Goal: Task Accomplishment & Management: Manage account settings

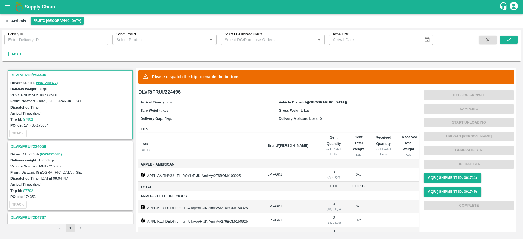
click at [29, 5] on b "Supply Chain" at bounding box center [40, 6] width 30 height 5
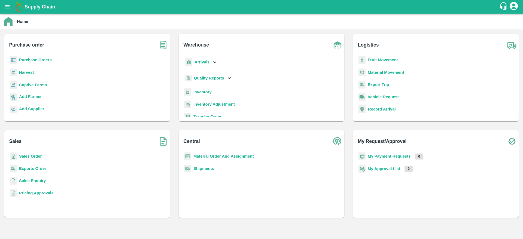
click at [32, 154] on b "Sales Order" at bounding box center [30, 156] width 23 height 4
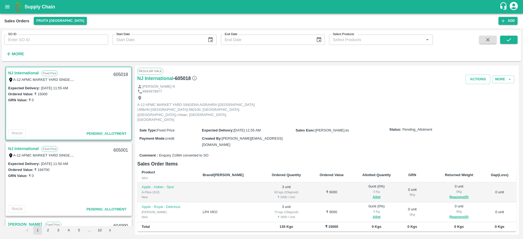
click at [24, 149] on link "NJ International" at bounding box center [23, 148] width 30 height 7
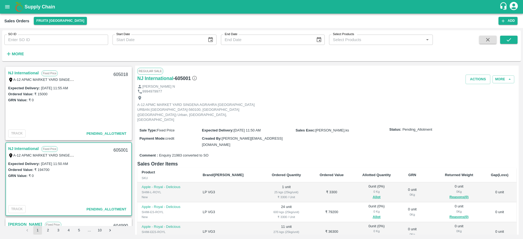
click at [26, 148] on link "NJ International" at bounding box center [23, 148] width 30 height 7
click at [38, 151] on link "NJ International" at bounding box center [23, 148] width 30 height 7
click at [33, 151] on link "NJ International" at bounding box center [23, 148] width 30 height 7
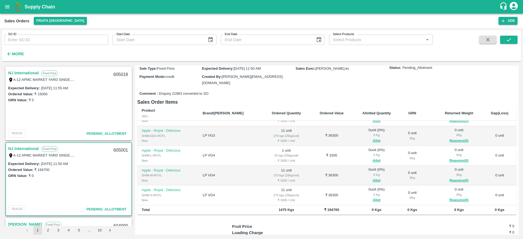
scroll to position [88, 0]
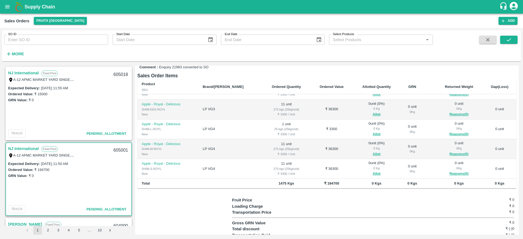
click at [24, 150] on link "NJ International" at bounding box center [23, 148] width 30 height 7
click at [35, 71] on link "NJ International" at bounding box center [23, 72] width 30 height 7
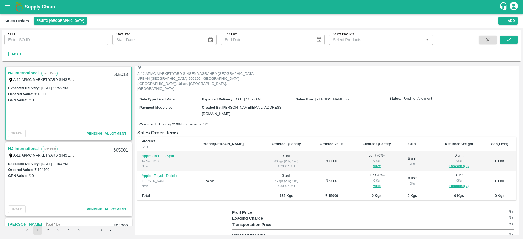
scroll to position [32, 0]
click at [29, 147] on link "NJ International" at bounding box center [23, 148] width 30 height 7
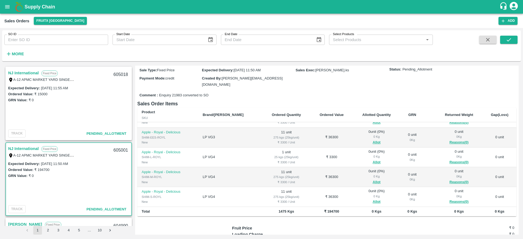
scroll to position [65, 0]
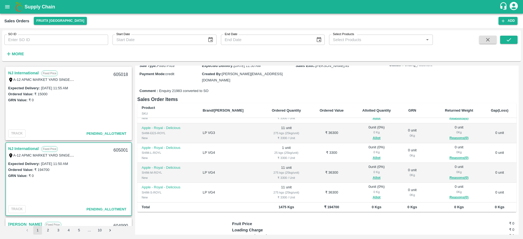
click at [24, 73] on link "NJ International" at bounding box center [23, 72] width 30 height 7
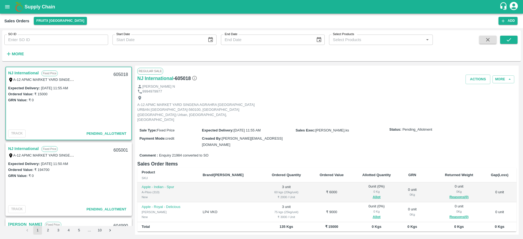
scroll to position [43, 0]
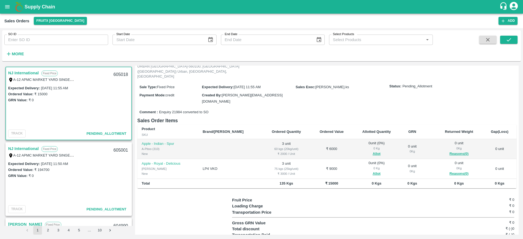
click at [21, 73] on link "NJ International" at bounding box center [23, 72] width 30 height 7
click at [372, 151] on button "Allot" at bounding box center [376, 154] width 8 height 6
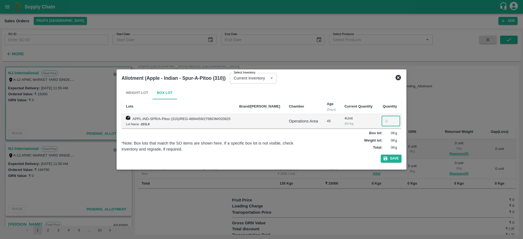
click at [385, 121] on input "number" at bounding box center [390, 121] width 19 height 10
type input "3"
click at [391, 157] on button "Save" at bounding box center [391, 159] width 21 height 8
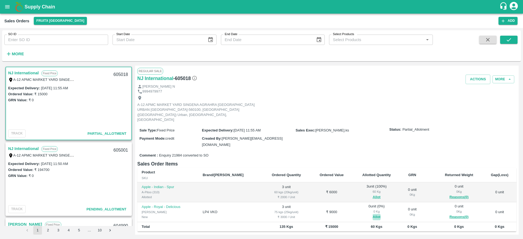
click at [372, 214] on button "Allot" at bounding box center [376, 217] width 8 height 6
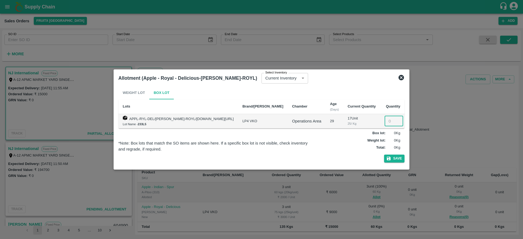
click at [384, 120] on input "number" at bounding box center [393, 121] width 19 height 10
type input "3"
click at [392, 160] on button "Save" at bounding box center [394, 159] width 21 height 8
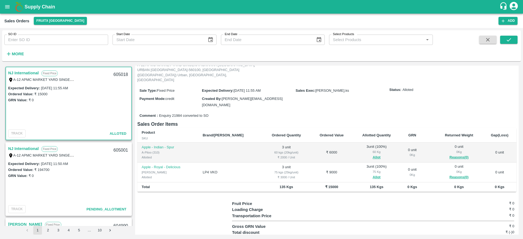
scroll to position [42, 0]
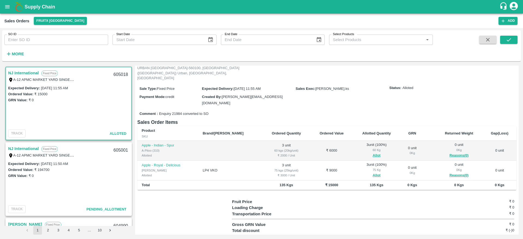
click at [22, 149] on link "NJ International" at bounding box center [23, 148] width 30 height 7
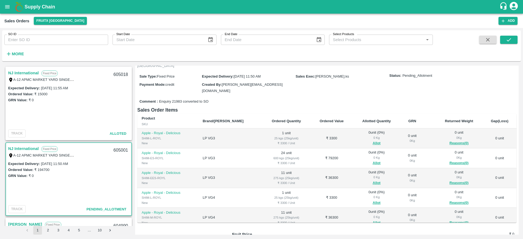
scroll to position [56, 0]
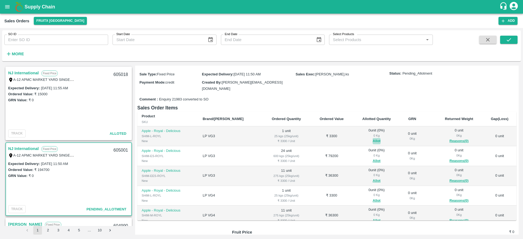
click at [372, 138] on button "Allot" at bounding box center [376, 141] width 8 height 6
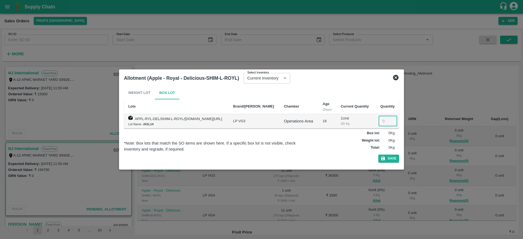
click at [380, 119] on input "number" at bounding box center [387, 121] width 19 height 10
type input "1"
click at [392, 158] on button "Save" at bounding box center [388, 159] width 21 height 8
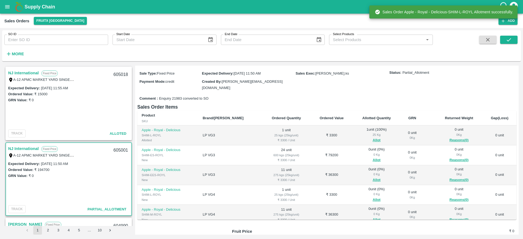
scroll to position [57, 0]
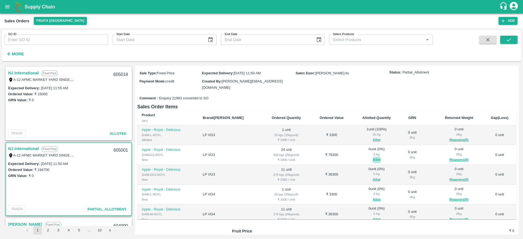
click at [372, 157] on button "Allot" at bounding box center [376, 160] width 8 height 6
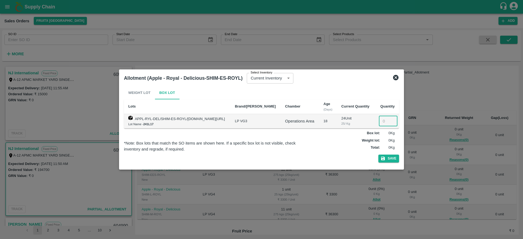
click at [381, 120] on input "number" at bounding box center [388, 121] width 19 height 10
type input "24"
click at [387, 158] on button "Save" at bounding box center [388, 159] width 21 height 8
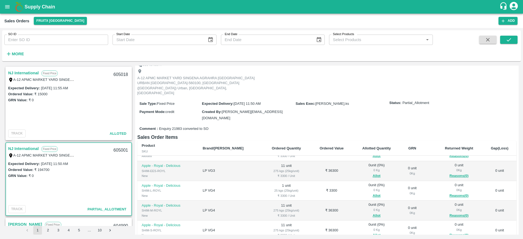
scroll to position [50, 0]
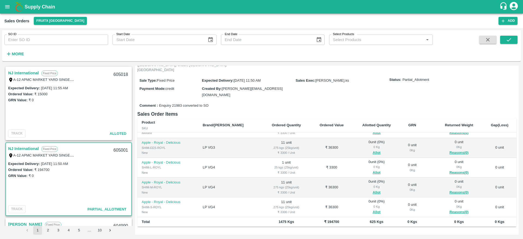
click at [24, 75] on link "NJ International" at bounding box center [23, 72] width 30 height 7
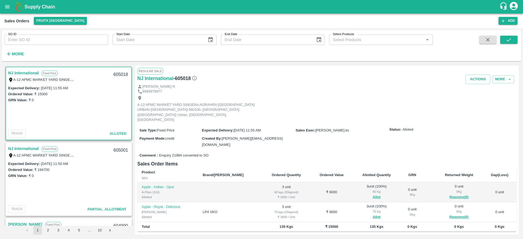
click at [26, 73] on link "NJ International" at bounding box center [23, 72] width 30 height 7
click at [25, 146] on link "NJ International" at bounding box center [23, 148] width 30 height 7
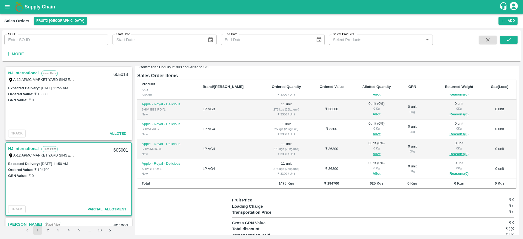
click at [29, 74] on link "NJ International" at bounding box center [23, 72] width 30 height 7
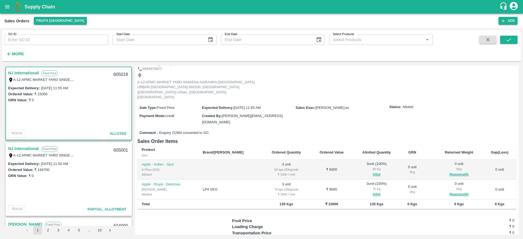
scroll to position [24, 0]
click at [118, 73] on div "605018" at bounding box center [120, 74] width 21 height 13
copy div "605018"
click at [118, 147] on div "605001" at bounding box center [120, 150] width 21 height 13
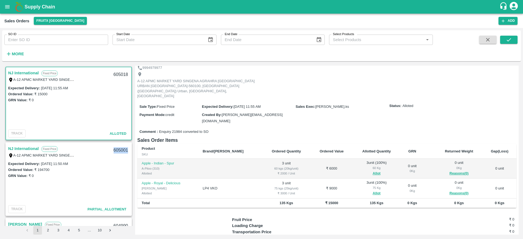
click at [118, 147] on div "605001" at bounding box center [120, 150] width 21 height 13
copy div "605001"
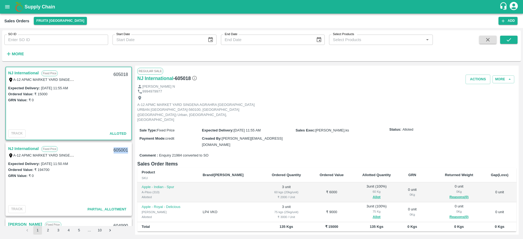
scroll to position [43, 0]
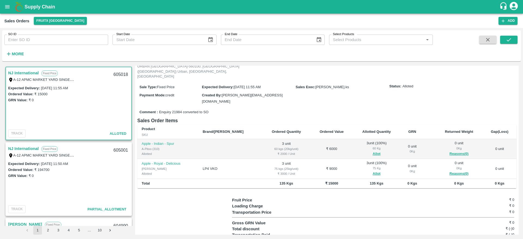
click at [28, 146] on link "NJ International" at bounding box center [23, 148] width 30 height 7
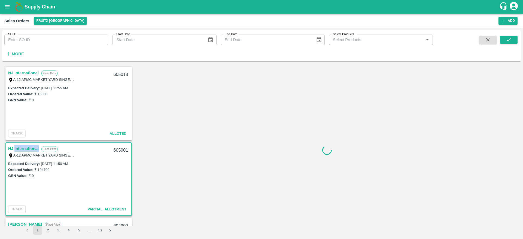
click at [28, 146] on link "NJ International" at bounding box center [23, 148] width 30 height 7
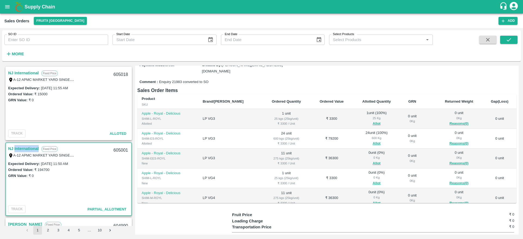
scroll to position [82, 0]
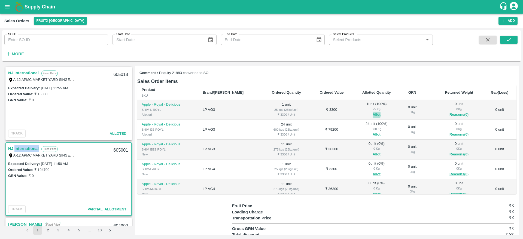
click at [372, 112] on button "Allot" at bounding box center [376, 115] width 8 height 6
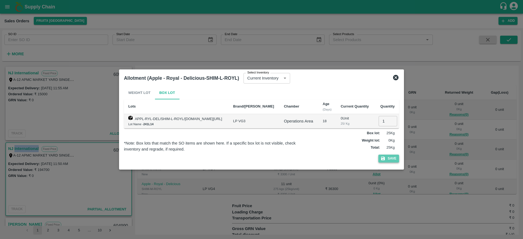
click at [386, 157] on button "Save" at bounding box center [388, 159] width 21 height 8
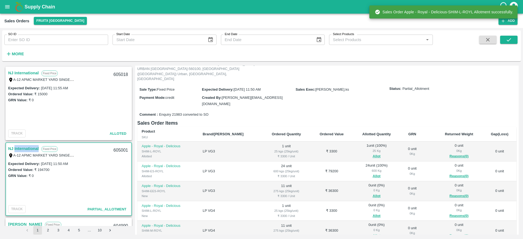
scroll to position [46, 0]
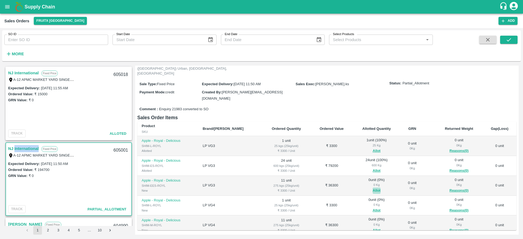
click at [372, 188] on button "Allot" at bounding box center [376, 191] width 8 height 6
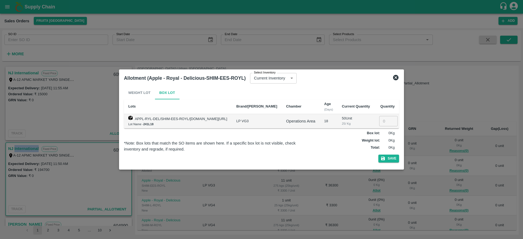
click at [396, 77] on icon at bounding box center [395, 77] width 5 height 5
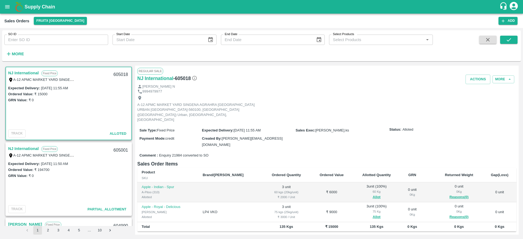
click at [18, 148] on link "NJ International" at bounding box center [23, 148] width 30 height 7
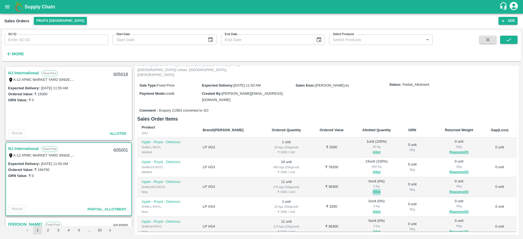
click at [372, 189] on button "Allot" at bounding box center [376, 192] width 8 height 6
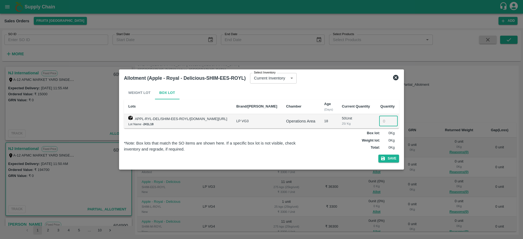
click at [384, 120] on input "number" at bounding box center [388, 121] width 19 height 10
type input "11"
drag, startPoint x: 389, startPoint y: 153, endPoint x: 389, endPoint y: 157, distance: 4.4
click at [389, 157] on div "Weight Lot Box Lot Lots Brand/Marka Chamber Age (Days) Current Quantity Quantit…" at bounding box center [261, 125] width 275 height 78
click at [389, 157] on button "Save" at bounding box center [388, 159] width 21 height 8
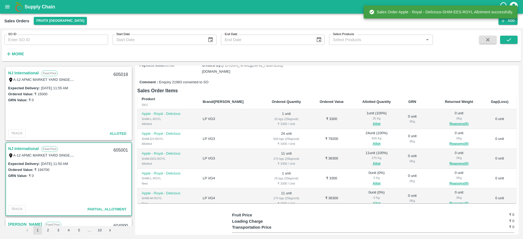
scroll to position [77, 0]
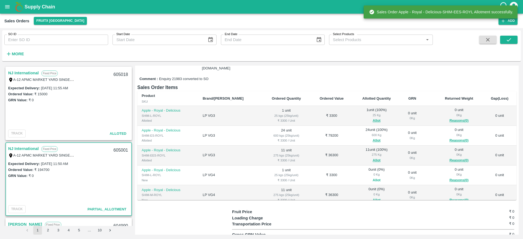
click at [372, 177] on button "Allot" at bounding box center [376, 180] width 8 height 6
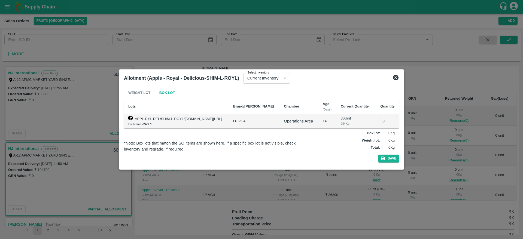
click at [381, 123] on input "number" at bounding box center [387, 121] width 19 height 10
type input "1"
click at [386, 158] on button "Save" at bounding box center [388, 159] width 21 height 8
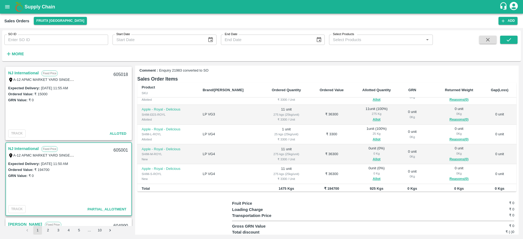
scroll to position [34, 0]
click at [372, 154] on button "Allot" at bounding box center [376, 157] width 8 height 6
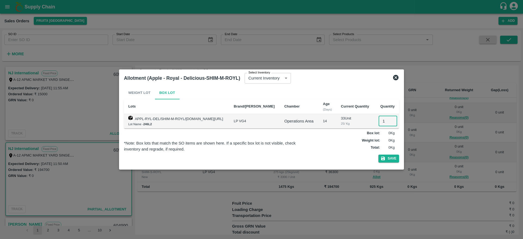
click at [384, 120] on input "1" at bounding box center [387, 121] width 19 height 10
type input "11"
click at [386, 161] on button "Save" at bounding box center [388, 159] width 21 height 8
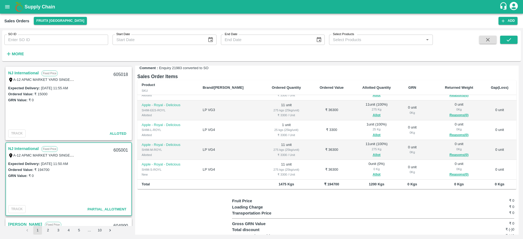
scroll to position [88, 0]
click at [372, 171] on button "Allot" at bounding box center [376, 174] width 8 height 6
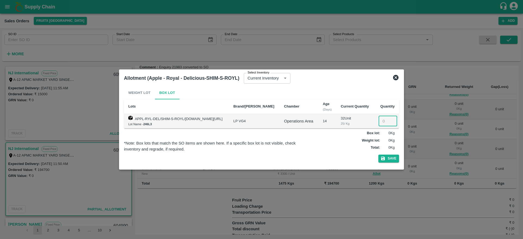
click at [382, 124] on input "number" at bounding box center [387, 121] width 19 height 10
type input "11"
click at [391, 157] on button "Save" at bounding box center [388, 159] width 21 height 8
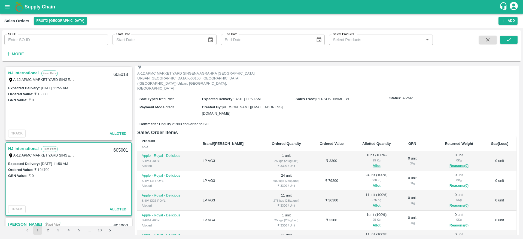
scroll to position [17, 0]
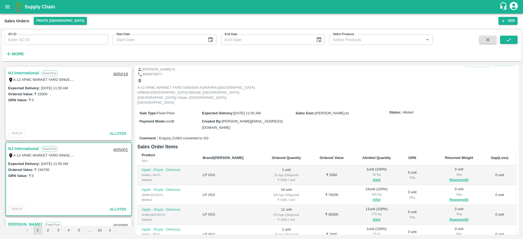
click at [26, 73] on link "NJ International" at bounding box center [23, 72] width 30 height 7
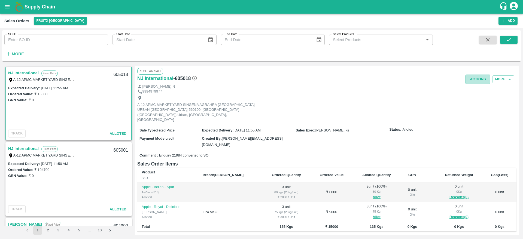
click at [483, 75] on button "Actions" at bounding box center [477, 80] width 25 height 10
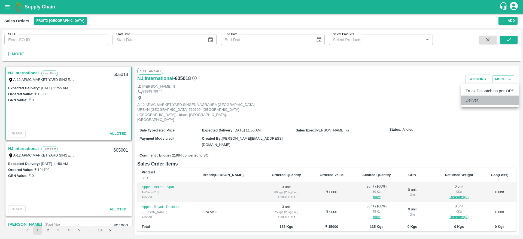
click at [477, 103] on li "Deliver" at bounding box center [489, 100] width 57 height 9
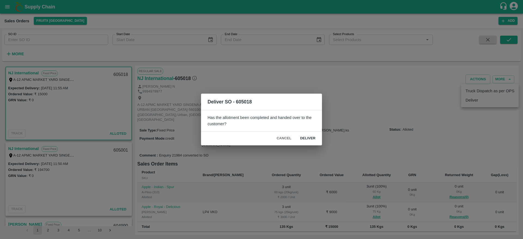
click at [305, 139] on button "Deliver" at bounding box center [308, 139] width 24 height 10
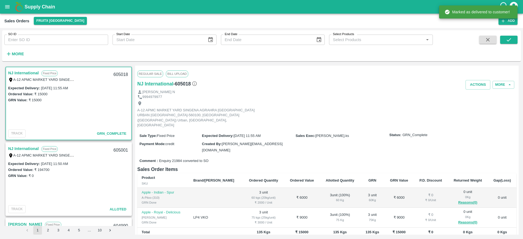
click at [473, 90] on div "NATHIRA BANU N" at bounding box center [326, 92] width 379 height 5
click at [478, 85] on button "Actions" at bounding box center [477, 85] width 25 height 10
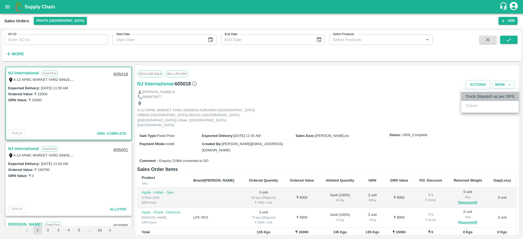
click at [478, 94] on li "Truck Dispatch as per OPS" at bounding box center [489, 96] width 57 height 9
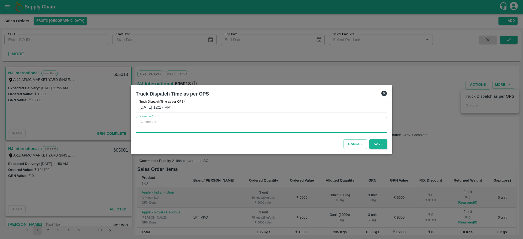
click at [295, 126] on textarea "Remarks   *" at bounding box center [261, 124] width 244 height 11
type textarea "OTD"
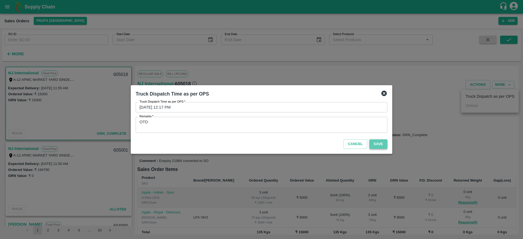
click at [371, 148] on button "Save" at bounding box center [378, 144] width 18 height 10
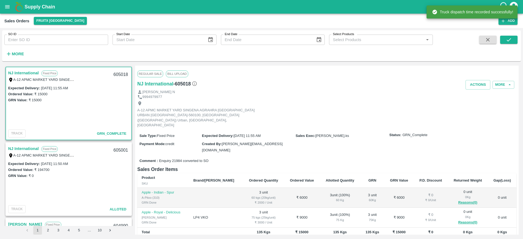
click at [24, 148] on link "NJ International" at bounding box center [23, 148] width 30 height 7
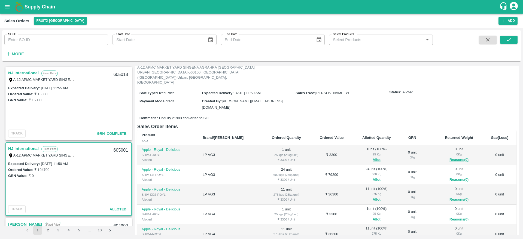
scroll to position [32, 0]
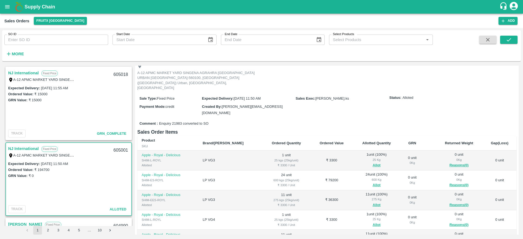
click at [20, 74] on link "NJ International" at bounding box center [23, 72] width 30 height 7
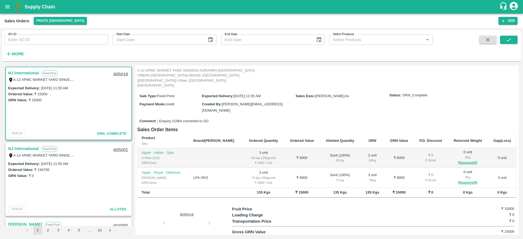
scroll to position [49, 0]
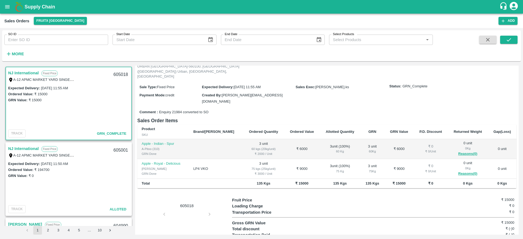
click at [26, 148] on link "NJ International" at bounding box center [23, 148] width 30 height 7
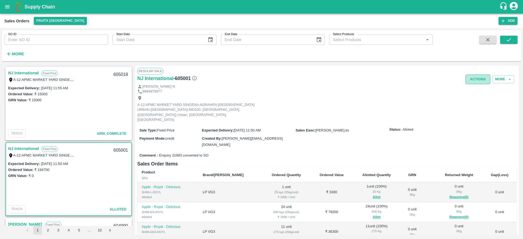
click at [470, 83] on button "Actions" at bounding box center [477, 80] width 25 height 10
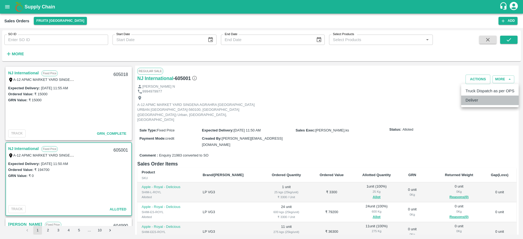
click at [472, 100] on li "Deliver" at bounding box center [489, 100] width 57 height 9
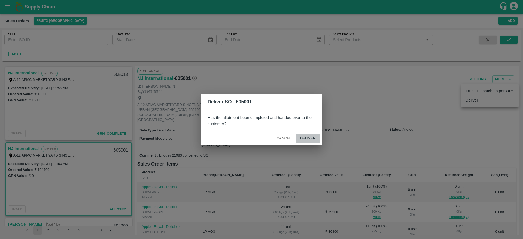
click at [310, 139] on button "Deliver" at bounding box center [308, 139] width 24 height 10
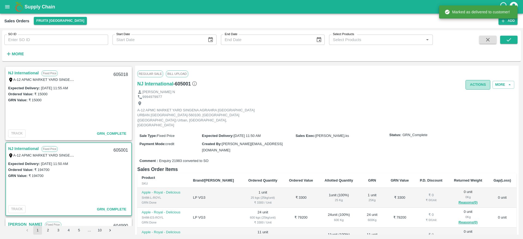
click at [475, 83] on button "Actions" at bounding box center [477, 85] width 25 height 10
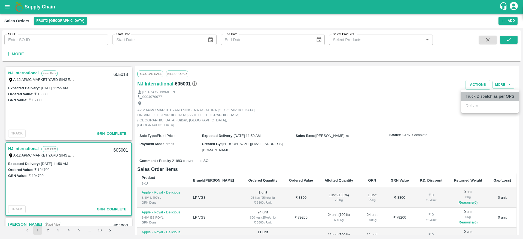
click at [470, 96] on li "Truck Dispatch as per OPS" at bounding box center [489, 96] width 57 height 9
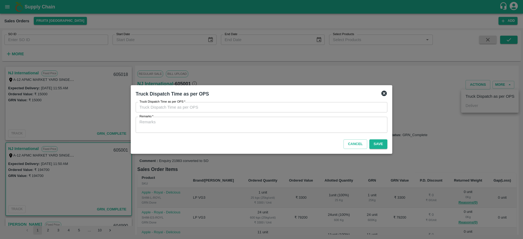
type input "16/09/2025 12:17 PM"
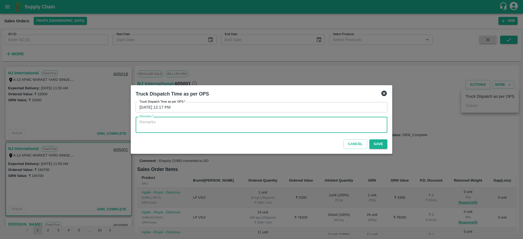
click at [286, 121] on textarea "Remarks   *" at bounding box center [261, 124] width 244 height 11
type textarea "OTD"
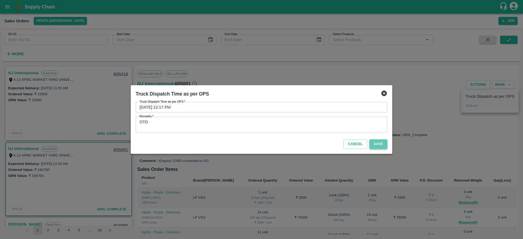
click at [381, 143] on button "Save" at bounding box center [378, 144] width 18 height 10
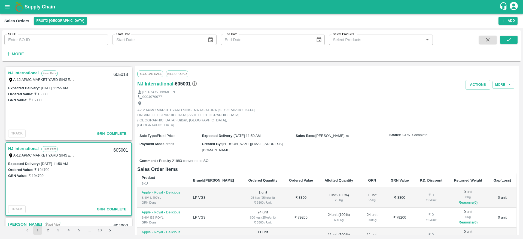
click at [32, 5] on b "Supply Chain" at bounding box center [40, 6] width 30 height 5
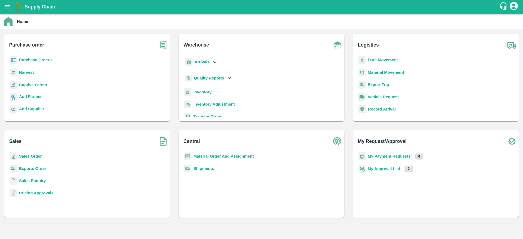
click at [24, 158] on b "Sales Order" at bounding box center [30, 156] width 23 height 4
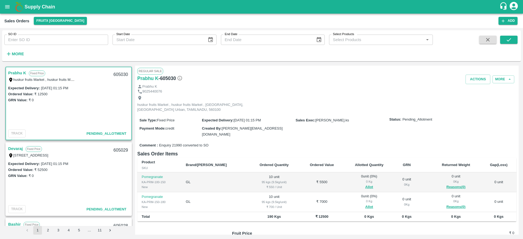
click at [18, 73] on link "Prabhu K" at bounding box center [17, 72] width 18 height 7
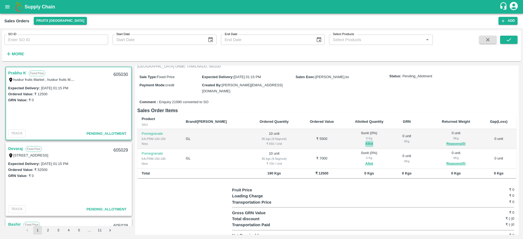
click at [365, 141] on button "Allot" at bounding box center [369, 144] width 8 height 6
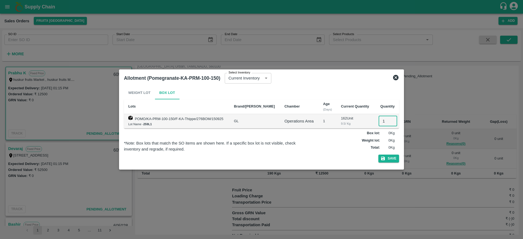
click at [382, 124] on input "1" at bounding box center [387, 121] width 19 height 10
type input "10"
click at [386, 156] on button "Save" at bounding box center [388, 159] width 21 height 8
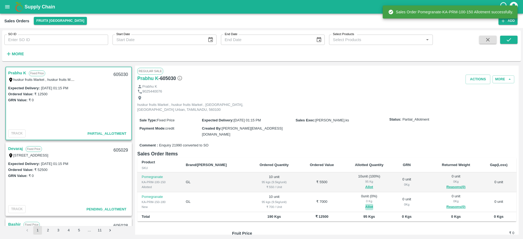
click at [365, 204] on button "Allot" at bounding box center [369, 207] width 8 height 6
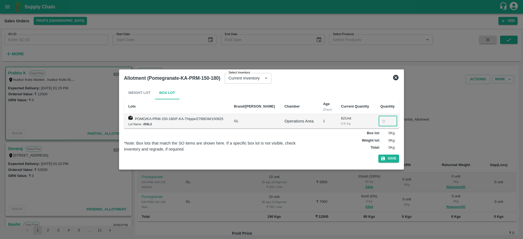
click at [383, 124] on input "number" at bounding box center [387, 121] width 19 height 10
type input "10"
click at [386, 158] on button "Save" at bounding box center [388, 159] width 21 height 8
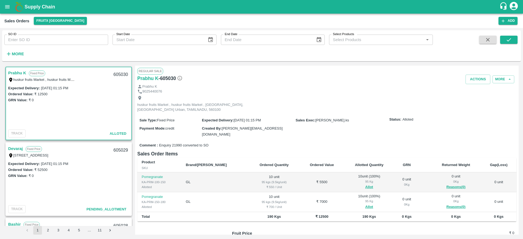
click at [121, 73] on div "605030" at bounding box center [120, 74] width 21 height 13
copy div "605030"
click at [473, 82] on button "Actions" at bounding box center [477, 80] width 25 height 10
click at [480, 99] on li "Deliver" at bounding box center [489, 100] width 57 height 9
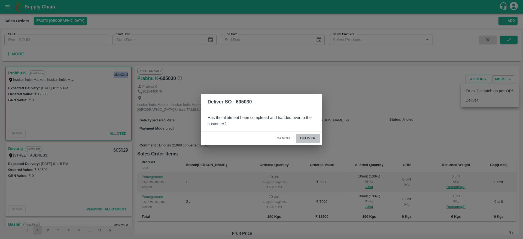
click at [306, 142] on button "Deliver" at bounding box center [308, 139] width 24 height 10
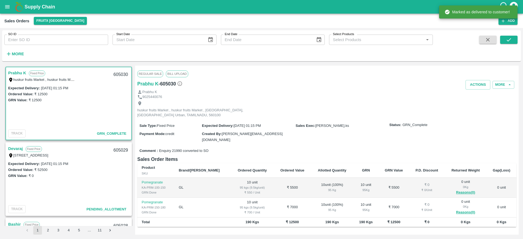
click at [480, 90] on div "Prabhu K" at bounding box center [326, 92] width 379 height 5
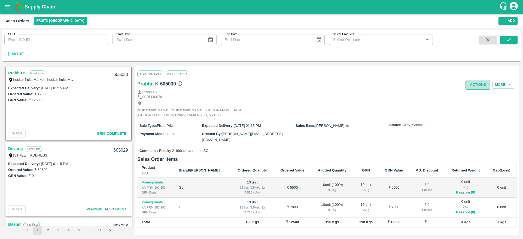
click at [474, 85] on button "Actions" at bounding box center [477, 85] width 25 height 10
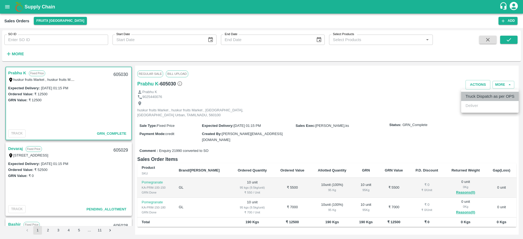
click at [474, 96] on li "Truck Dispatch as per OPS" at bounding box center [489, 96] width 57 height 9
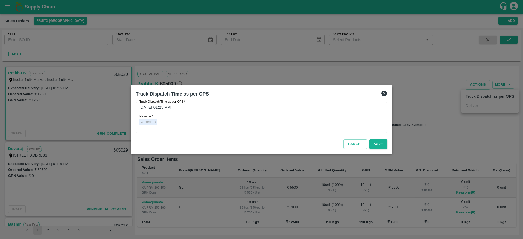
drag, startPoint x: 259, startPoint y: 135, endPoint x: 263, endPoint y: 119, distance: 16.4
click at [263, 119] on div "Truck Dispatch Time as per OPS Truck Dispatch Time as per OPS   * 16/09/2025 01…" at bounding box center [261, 119] width 261 height 69
click at [263, 119] on textarea "Remarks   *" at bounding box center [261, 124] width 244 height 11
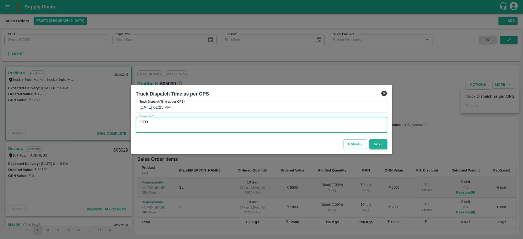
type textarea "OTD"
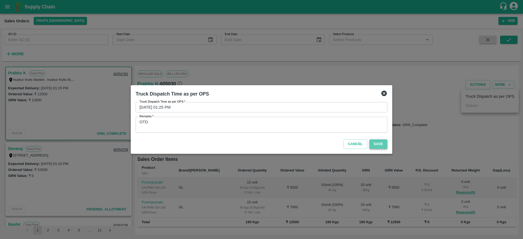
click at [375, 142] on button "Save" at bounding box center [378, 144] width 18 height 10
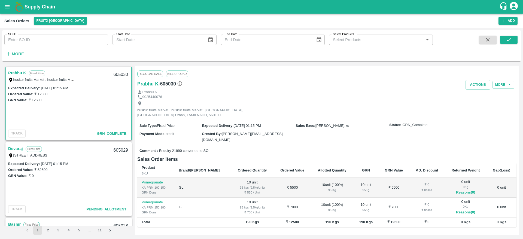
click at [17, 74] on link "Prabhu K" at bounding box center [17, 72] width 18 height 7
click at [15, 148] on link "Devaraj" at bounding box center [15, 148] width 15 height 7
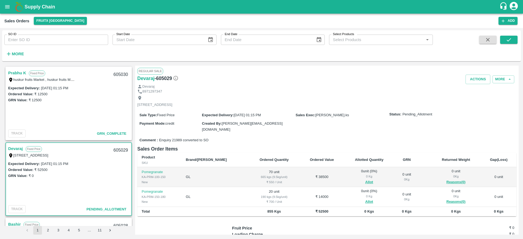
click at [18, 149] on link "Devaraj" at bounding box center [15, 148] width 15 height 7
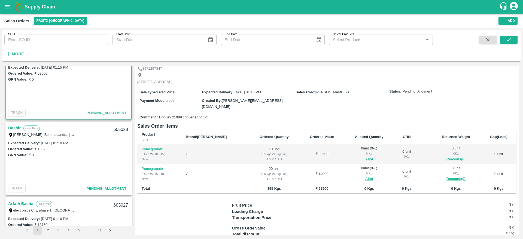
scroll to position [99, 0]
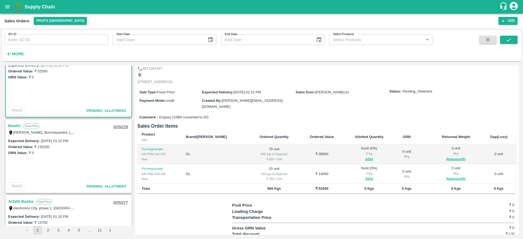
click at [16, 126] on link "Bashir" at bounding box center [14, 125] width 13 height 7
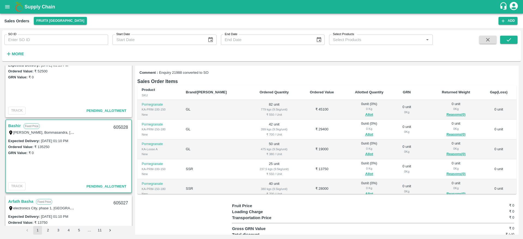
scroll to position [78, 0]
click at [365, 111] on button "Allot" at bounding box center [369, 114] width 8 height 6
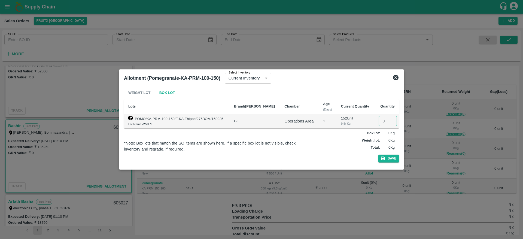
click at [383, 121] on input "number" at bounding box center [387, 121] width 19 height 10
type input "82"
click at [388, 158] on button "Save" at bounding box center [388, 159] width 21 height 8
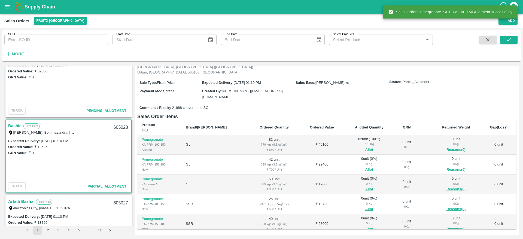
scroll to position [44, 0]
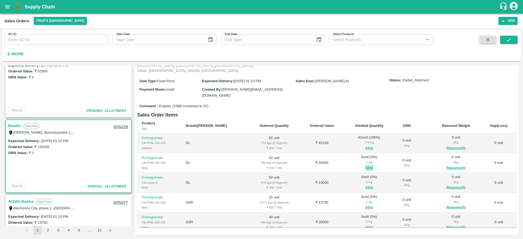
click at [365, 165] on button "Allot" at bounding box center [369, 168] width 8 height 6
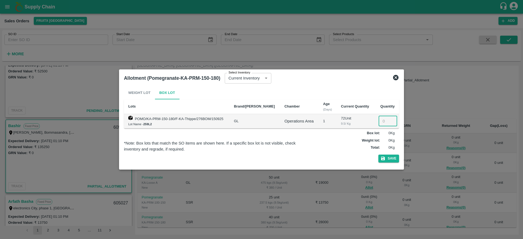
click at [384, 122] on input "number" at bounding box center [387, 121] width 19 height 10
type input "42"
click at [390, 158] on button "Save" at bounding box center [388, 159] width 21 height 8
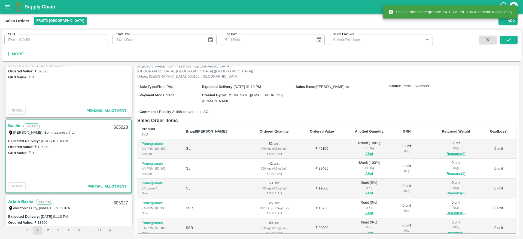
scroll to position [47, 0]
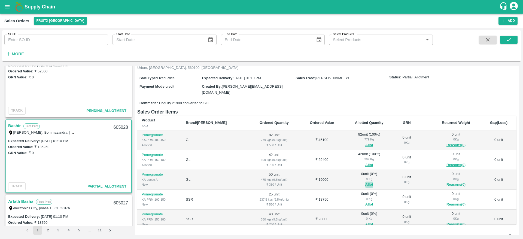
click at [365, 182] on button "Allot" at bounding box center [369, 185] width 8 height 6
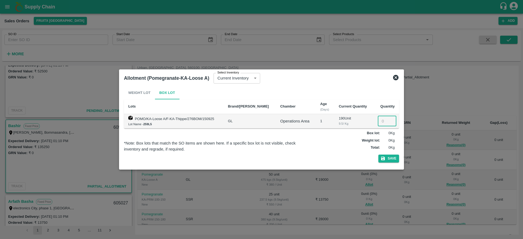
click at [382, 121] on input "number" at bounding box center [387, 121] width 19 height 10
type input "50"
click at [391, 159] on button "Save" at bounding box center [388, 159] width 21 height 8
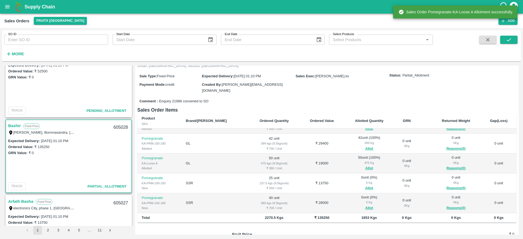
scroll to position [50, 0]
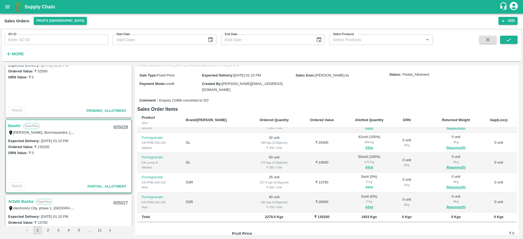
click at [365, 184] on button "Allot" at bounding box center [369, 187] width 8 height 6
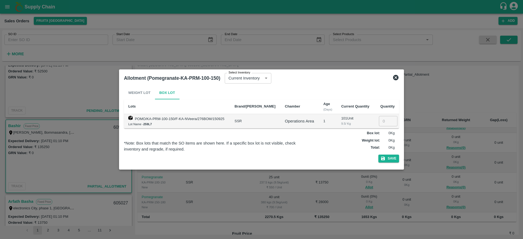
click at [382, 116] on input "number" at bounding box center [388, 121] width 19 height 10
type input "25"
click at [391, 158] on button "Save" at bounding box center [388, 159] width 21 height 8
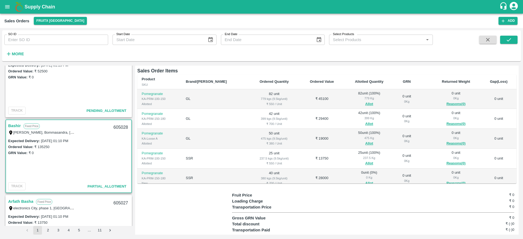
scroll to position [14, 0]
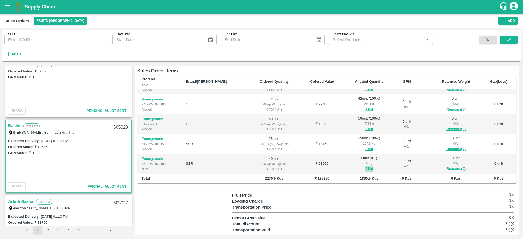
click at [365, 166] on button "Allot" at bounding box center [369, 169] width 8 height 6
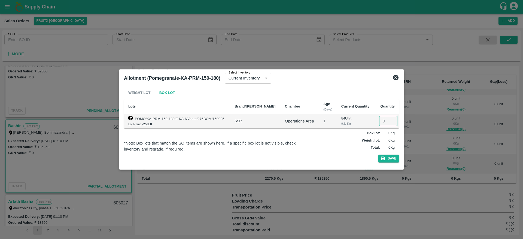
click at [383, 121] on input "number" at bounding box center [388, 121] width 19 height 10
type input "40"
click at [383, 161] on icon "button" at bounding box center [382, 158] width 5 height 5
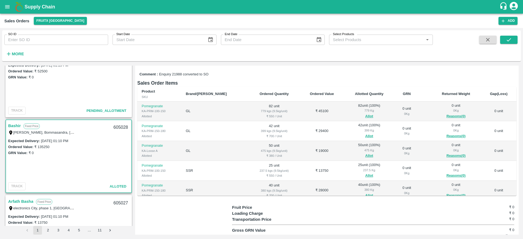
scroll to position [0, 0]
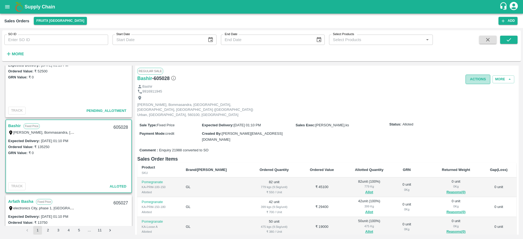
click at [470, 75] on button "Actions" at bounding box center [477, 80] width 25 height 10
click at [341, 142] on div at bounding box center [261, 119] width 523 height 239
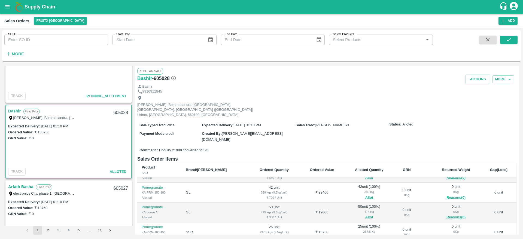
scroll to position [112, 0]
click at [15, 112] on link "Bashir" at bounding box center [14, 112] width 13 height 7
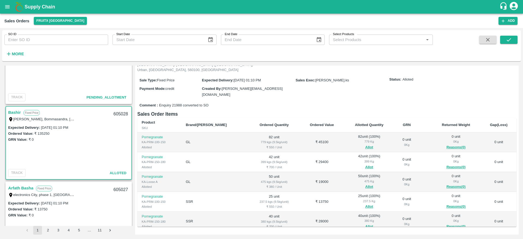
scroll to position [0, 0]
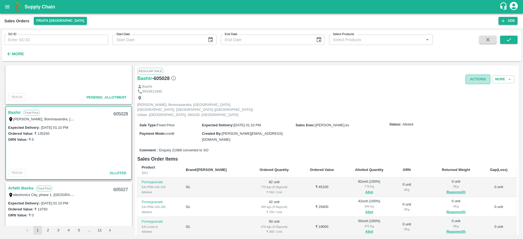
click at [474, 79] on button "Actions" at bounding box center [477, 80] width 25 height 10
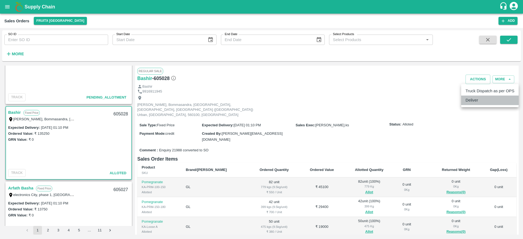
click at [469, 98] on li "Deliver" at bounding box center [489, 100] width 57 height 9
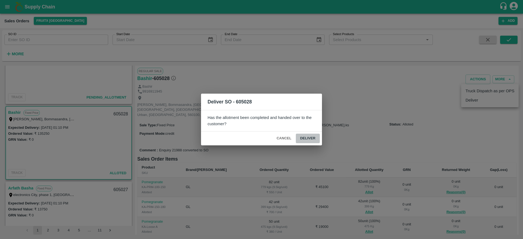
click at [308, 139] on button "Deliver" at bounding box center [308, 139] width 24 height 10
click at [115, 115] on div "Deliver SO - 605028 Has the allotment been completed and handed over to the cus…" at bounding box center [261, 119] width 523 height 239
click at [241, 102] on b "Deliver SO - 605028" at bounding box center [229, 101] width 44 height 5
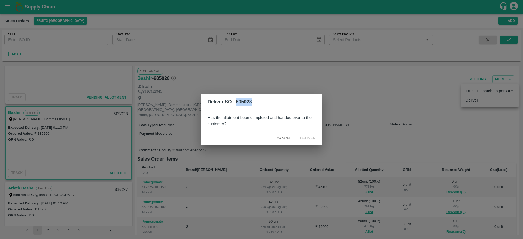
copy b "605028"
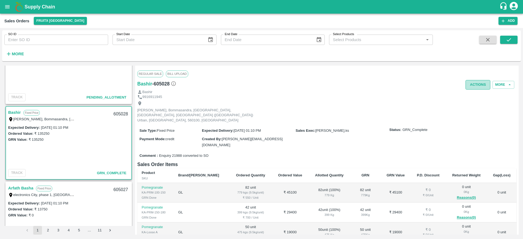
click at [472, 85] on button "Actions" at bounding box center [477, 85] width 25 height 10
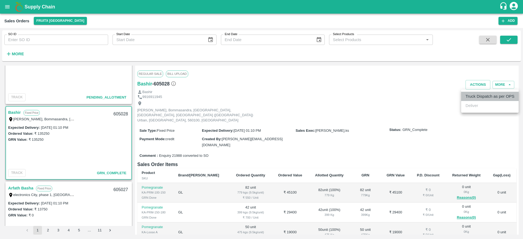
click at [475, 93] on li "Truck Dispatch as per OPS" at bounding box center [489, 96] width 57 height 9
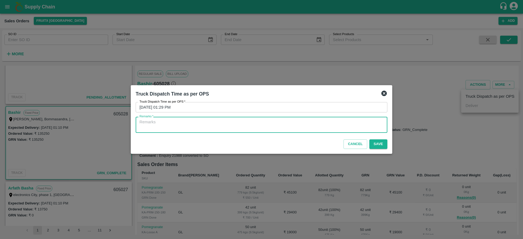
click at [265, 123] on textarea "Remarks   *" at bounding box center [261, 124] width 244 height 11
type textarea "OTD"
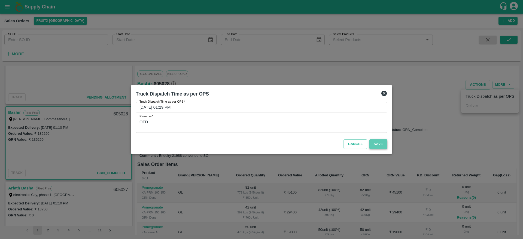
click at [376, 145] on button "Save" at bounding box center [378, 144] width 18 height 10
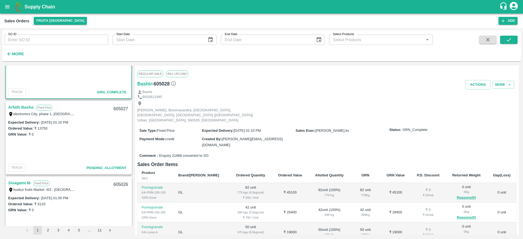
scroll to position [203, 0]
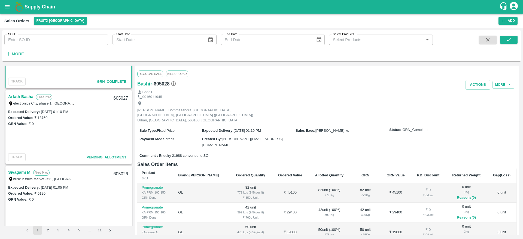
click at [18, 99] on link "Arfath Basha" at bounding box center [20, 96] width 25 height 7
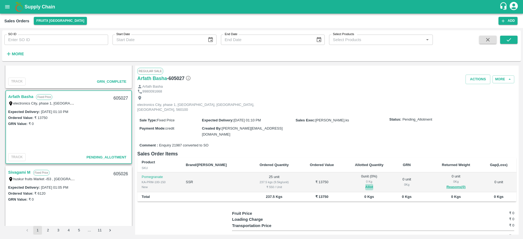
click at [365, 184] on button "Allot" at bounding box center [369, 187] width 8 height 6
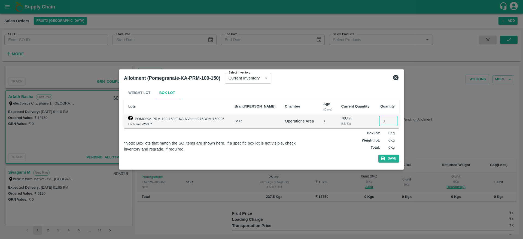
click at [383, 122] on input "number" at bounding box center [388, 121] width 19 height 10
type input "25"
click at [391, 158] on button "Save" at bounding box center [388, 159] width 21 height 8
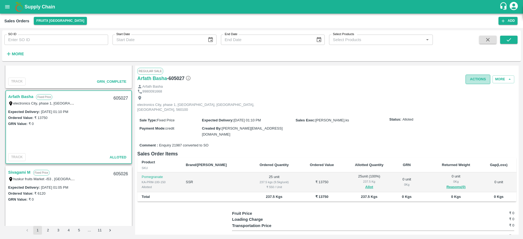
click at [486, 84] on button "Actions" at bounding box center [477, 80] width 25 height 10
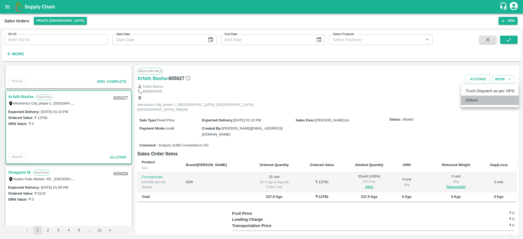
click at [479, 99] on li "Deliver" at bounding box center [489, 100] width 57 height 9
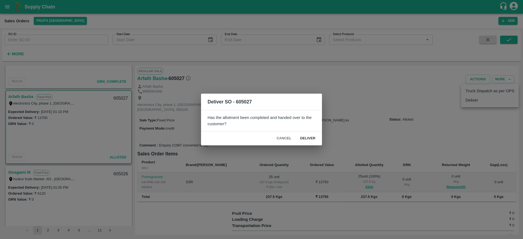
click at [313, 132] on div "Cancel Deliver" at bounding box center [261, 139] width 121 height 14
click at [312, 133] on div "Cancel Deliver" at bounding box center [261, 139] width 121 height 14
click at [312, 135] on button "Deliver" at bounding box center [308, 139] width 24 height 10
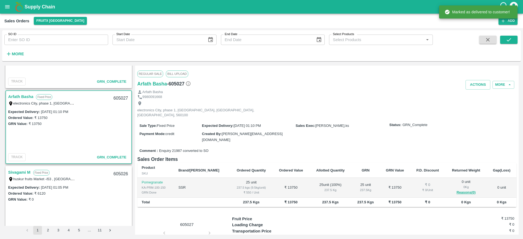
click at [117, 99] on div "605027" at bounding box center [120, 98] width 21 height 13
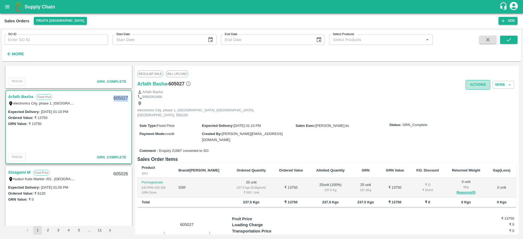
click at [481, 84] on button "Actions" at bounding box center [477, 85] width 25 height 10
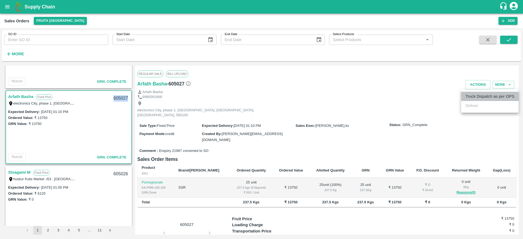
click at [468, 98] on li "Truck Dispatch as per OPS" at bounding box center [489, 96] width 57 height 9
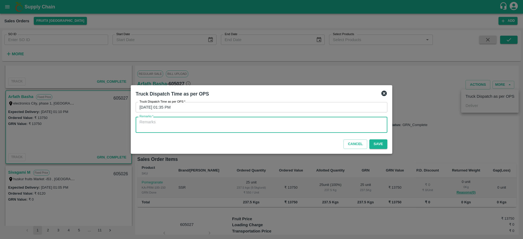
click at [272, 127] on textarea "Remarks   *" at bounding box center [261, 124] width 244 height 11
type textarea "OTD"
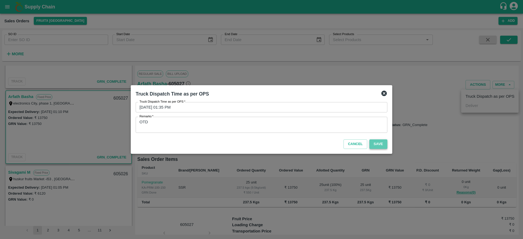
click at [376, 146] on button "Save" at bounding box center [378, 144] width 18 height 10
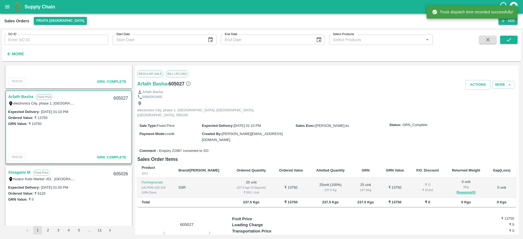
click at [121, 100] on div "605027" at bounding box center [120, 98] width 21 height 13
copy div "605027"
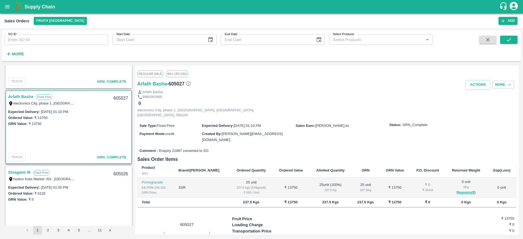
click at [103, 132] on div "Expected Delivery : 16 Sep 2025, 01:10 PM Ordered Value: ₹ 13750 GRN Value: ₹ 1…" at bounding box center [68, 130] width 125 height 43
click at [472, 87] on button "Actions" at bounding box center [477, 85] width 25 height 10
click at [348, 109] on div at bounding box center [261, 119] width 523 height 239
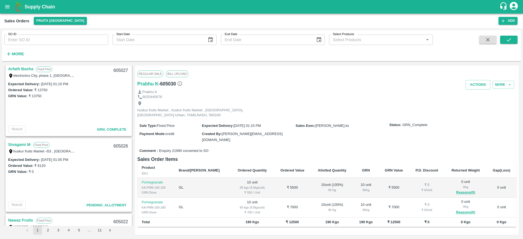
scroll to position [230, 0]
click at [20, 148] on link "Sivagami M" at bounding box center [19, 146] width 22 height 7
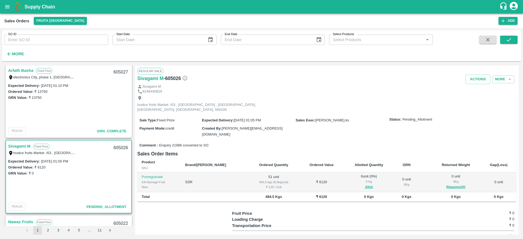
click at [20, 148] on link "Sivagami M" at bounding box center [19, 146] width 22 height 7
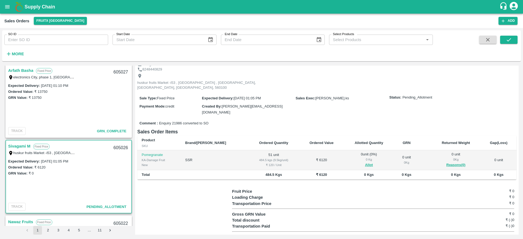
scroll to position [23, 0]
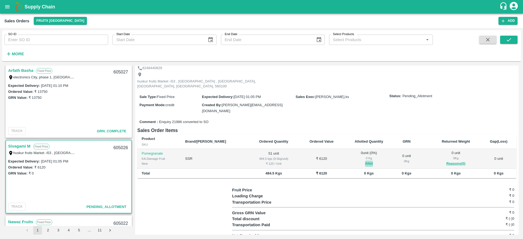
click at [365, 161] on button "Allot" at bounding box center [369, 164] width 8 height 6
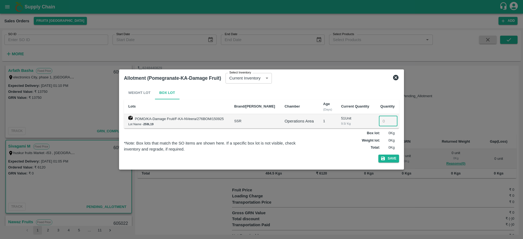
click at [384, 122] on input "number" at bounding box center [388, 121] width 19 height 10
type input "51"
click at [387, 156] on button "Save" at bounding box center [388, 159] width 21 height 8
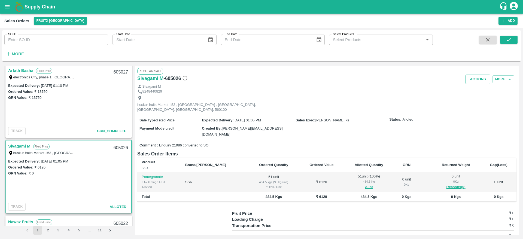
click at [477, 84] on button "Actions" at bounding box center [477, 80] width 25 height 10
click at [474, 98] on li "Deliver" at bounding box center [489, 100] width 57 height 9
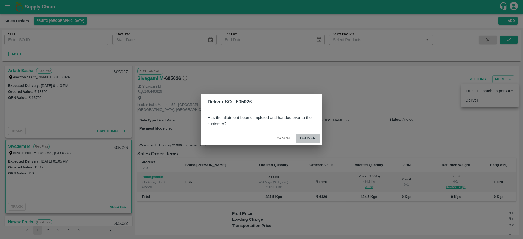
click at [317, 137] on button "Deliver" at bounding box center [308, 139] width 24 height 10
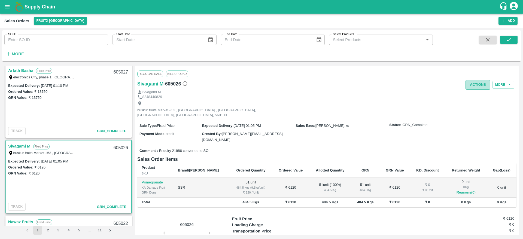
click at [476, 83] on button "Actions" at bounding box center [477, 85] width 25 height 10
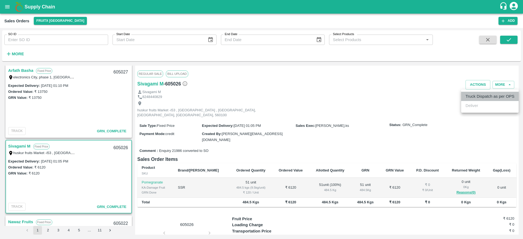
click at [472, 93] on li "Truck Dispatch as per OPS" at bounding box center [489, 96] width 57 height 9
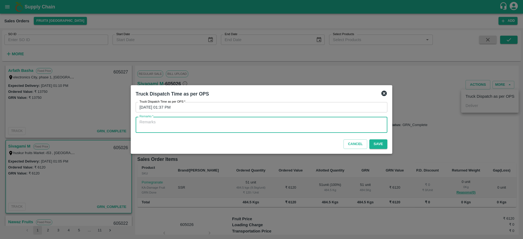
click at [300, 123] on textarea "Remarks   *" at bounding box center [261, 124] width 244 height 11
type textarea "OTD"
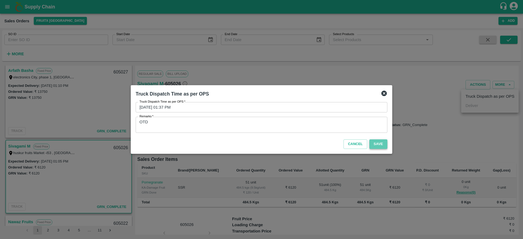
click at [382, 146] on button "Save" at bounding box center [378, 144] width 18 height 10
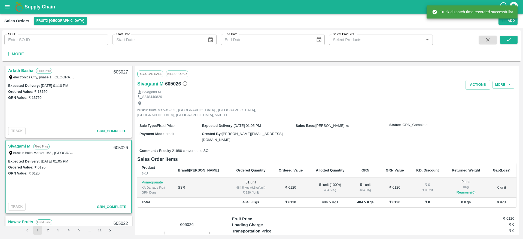
click at [123, 149] on div "605026" at bounding box center [120, 148] width 21 height 13
copy div "605026"
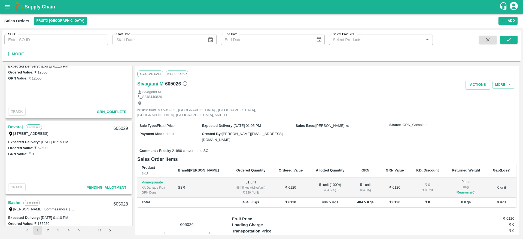
scroll to position [0, 0]
